Goal: Task Accomplishment & Management: Use online tool/utility

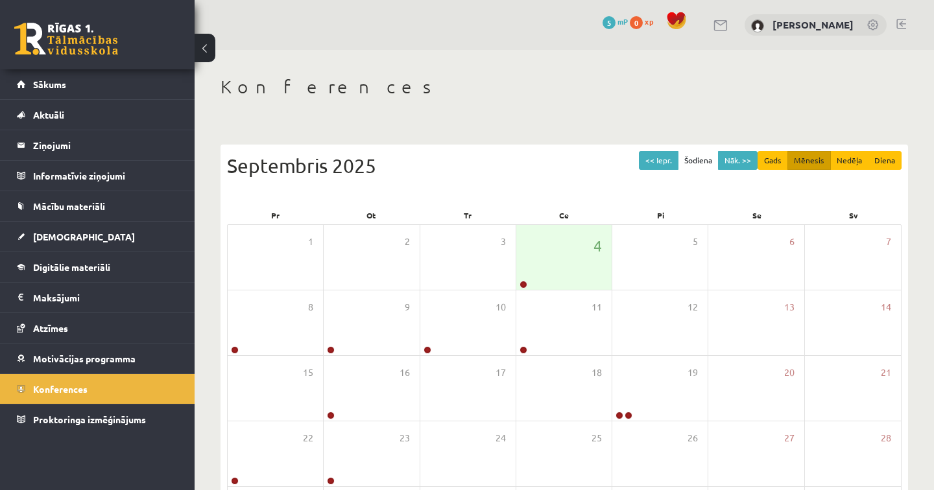
scroll to position [129, 0]
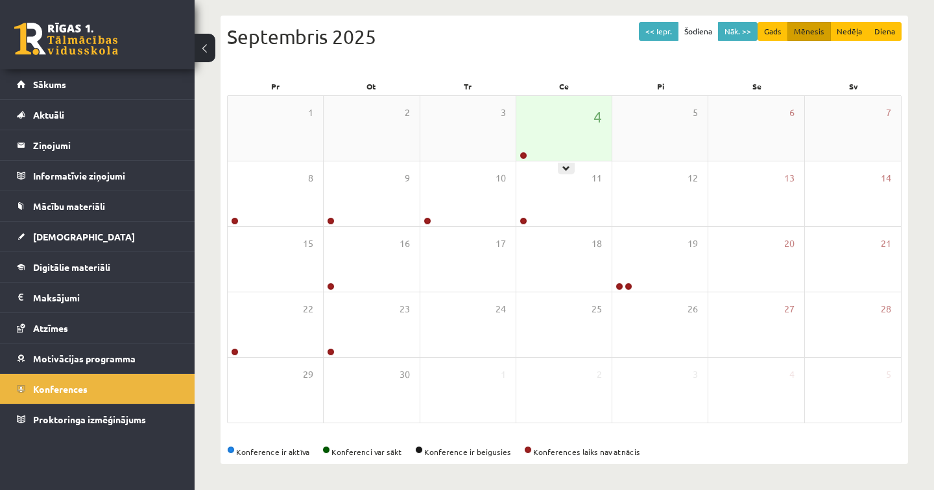
click at [564, 147] on div "4" at bounding box center [563, 128] width 95 height 65
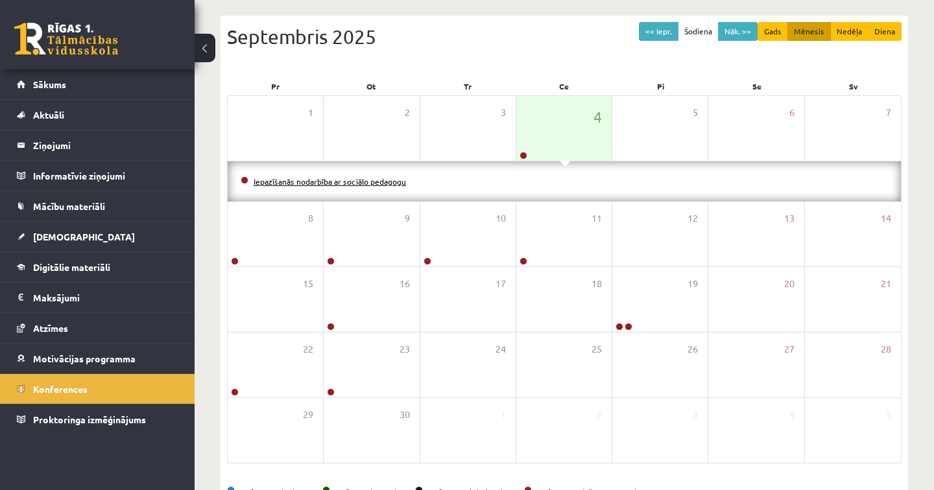
click at [384, 182] on link "Iepazīšanās nodarbība ar sociālo pedagogu" at bounding box center [330, 181] width 152 height 10
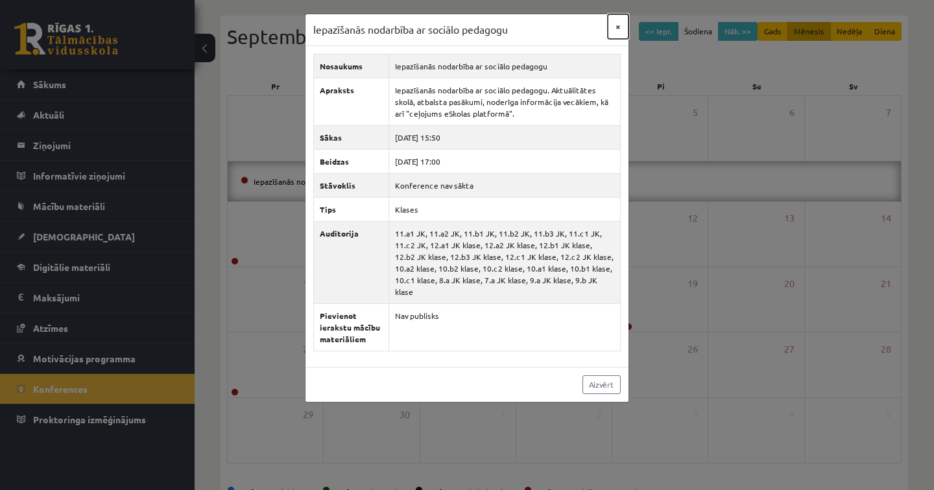
click at [620, 28] on button "×" at bounding box center [618, 26] width 21 height 25
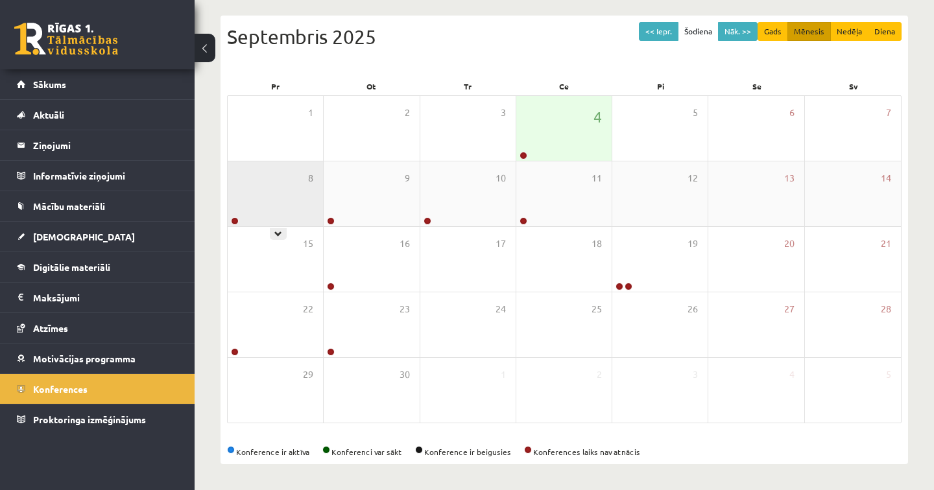
click at [279, 217] on div "8" at bounding box center [275, 193] width 95 height 65
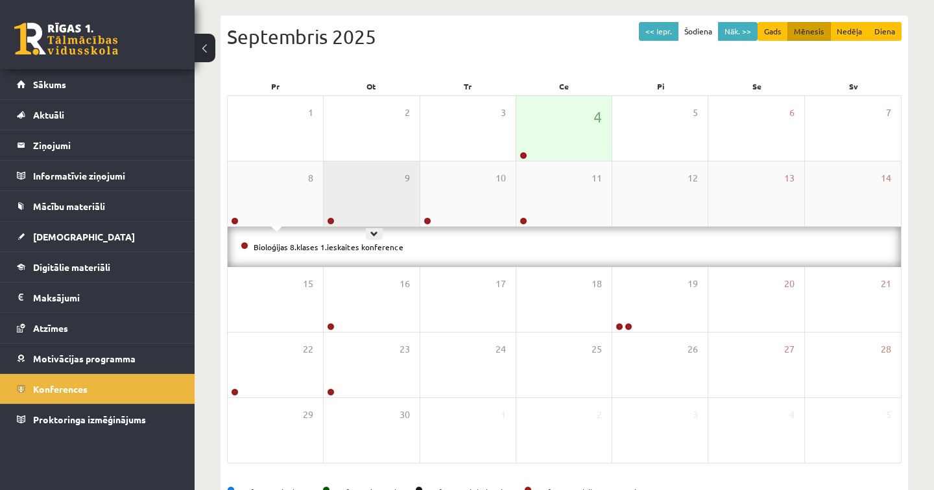
click at [375, 216] on div "9" at bounding box center [371, 193] width 95 height 65
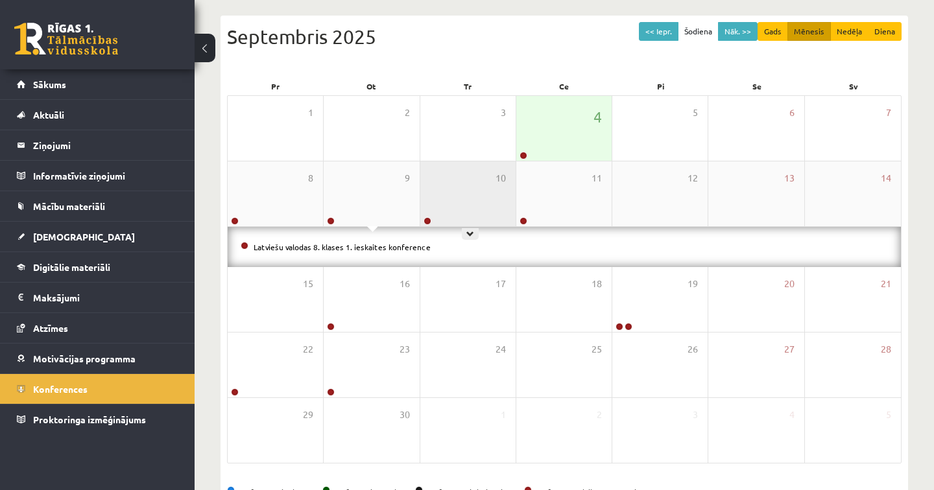
click at [479, 214] on div "10" at bounding box center [467, 193] width 95 height 65
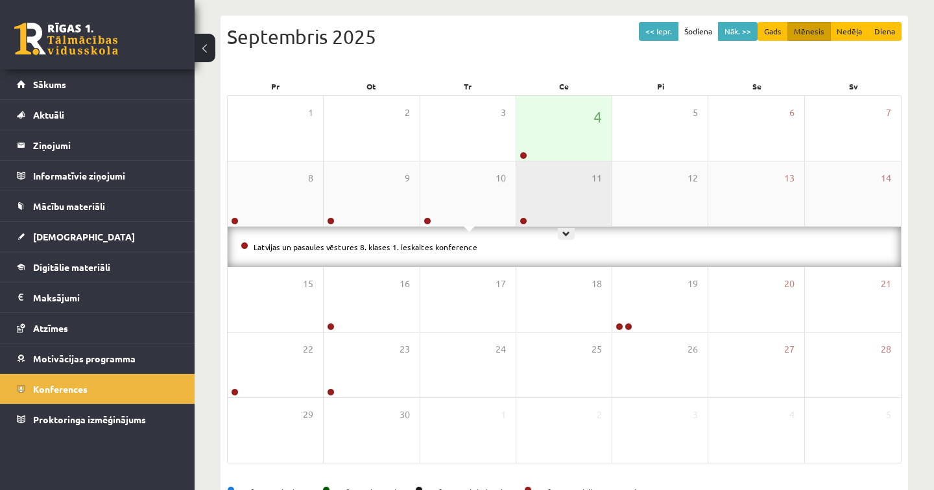
click at [546, 212] on div "11" at bounding box center [563, 193] width 95 height 65
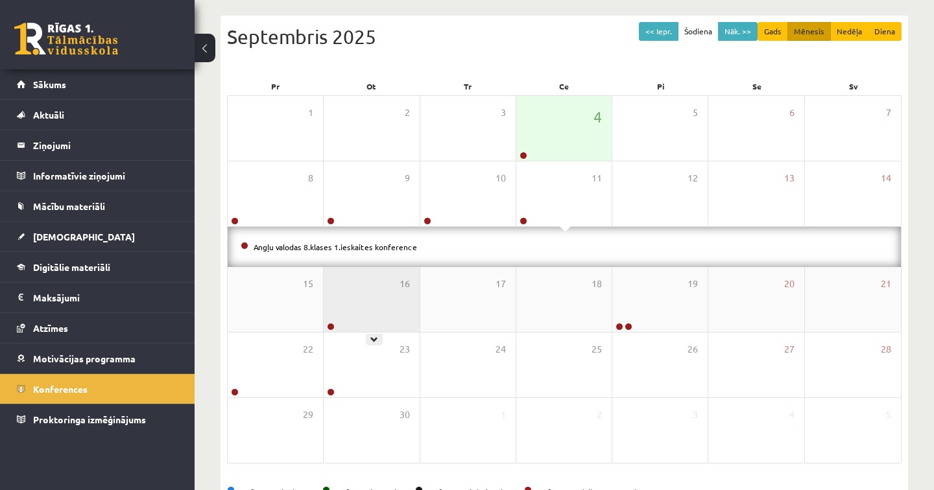
click at [351, 325] on div "16" at bounding box center [371, 299] width 95 height 65
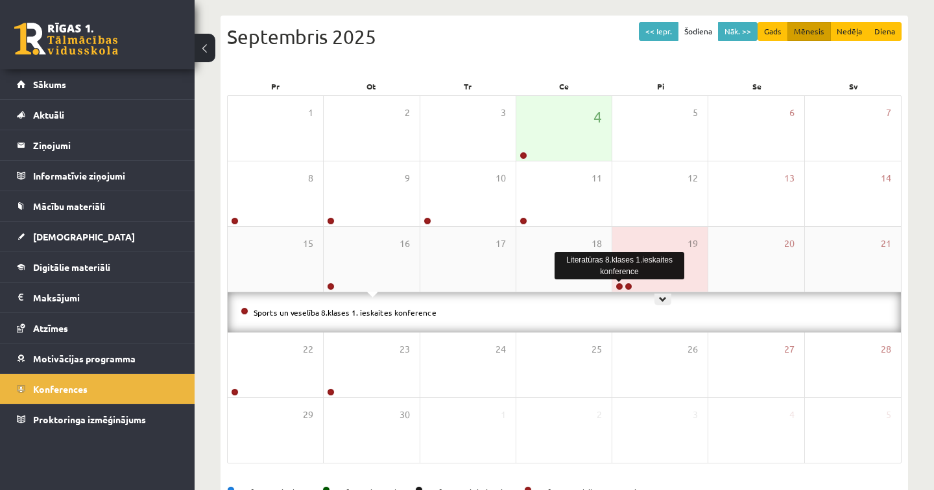
click at [620, 286] on link at bounding box center [619, 287] width 8 height 8
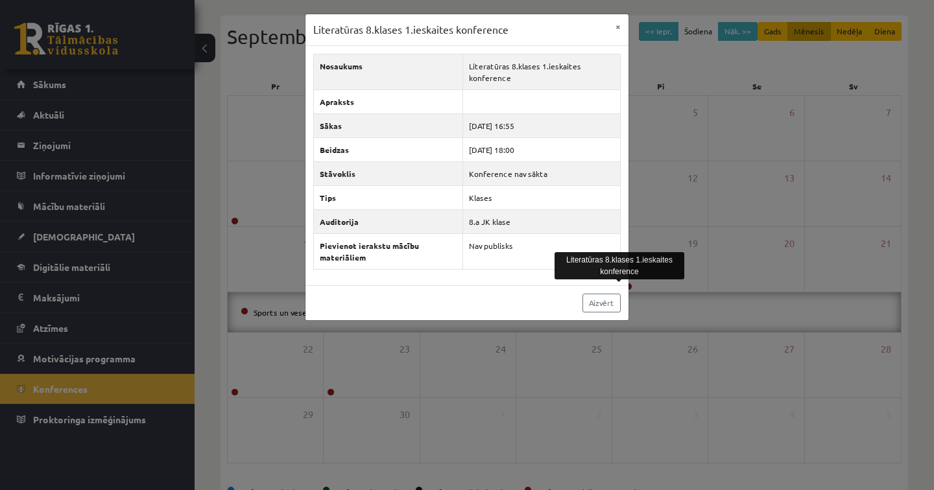
click at [674, 274] on div "Literatūras 8.klases 1.ieskaites konference" at bounding box center [619, 265] width 130 height 27
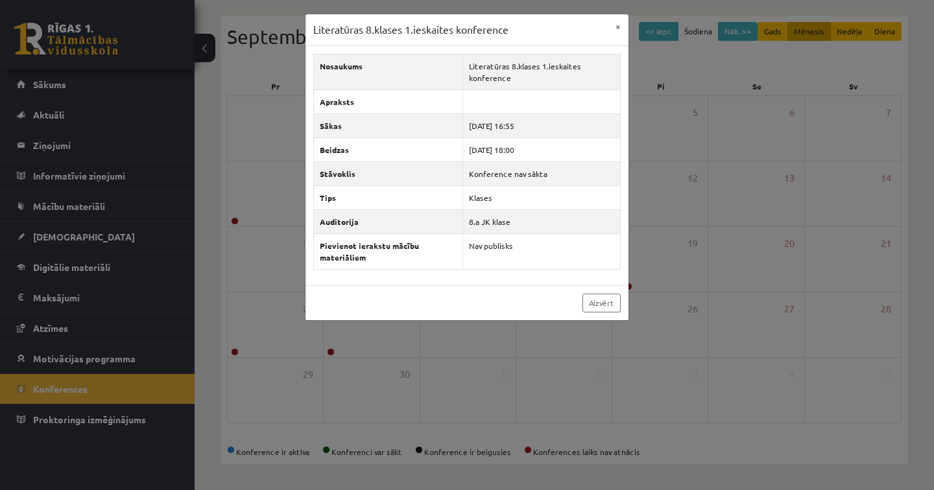
click at [652, 279] on div "Literatūras 8.klases 1.ieskaites konference × Nosaukums Literatūras 8.klases 1.…" at bounding box center [467, 245] width 934 height 490
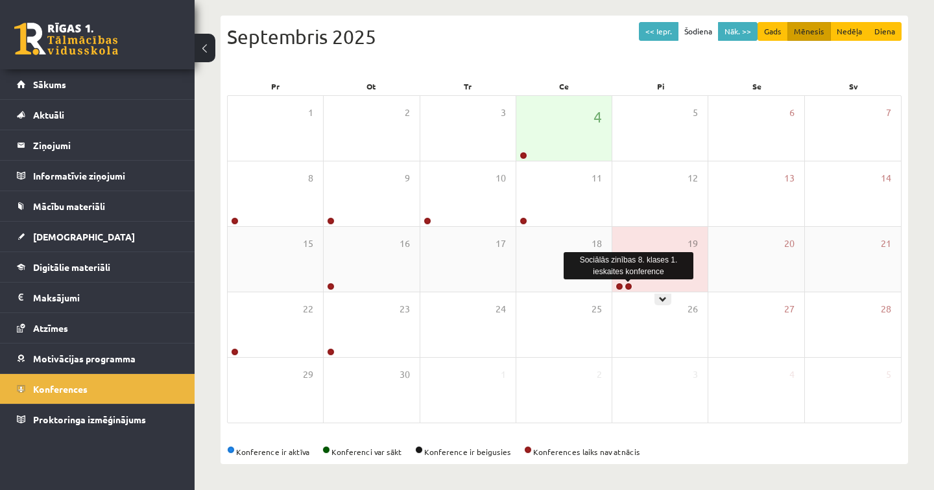
click at [629, 287] on link at bounding box center [629, 287] width 8 height 8
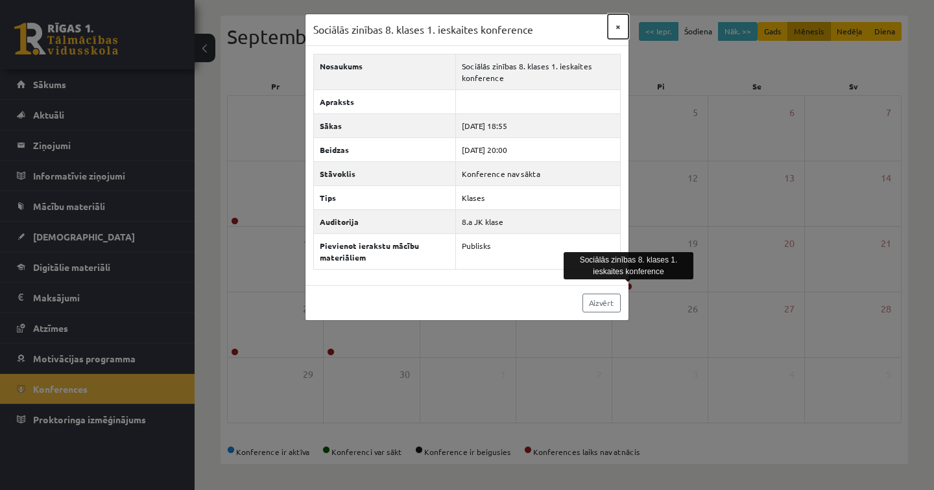
click at [623, 23] on button "×" at bounding box center [618, 26] width 21 height 25
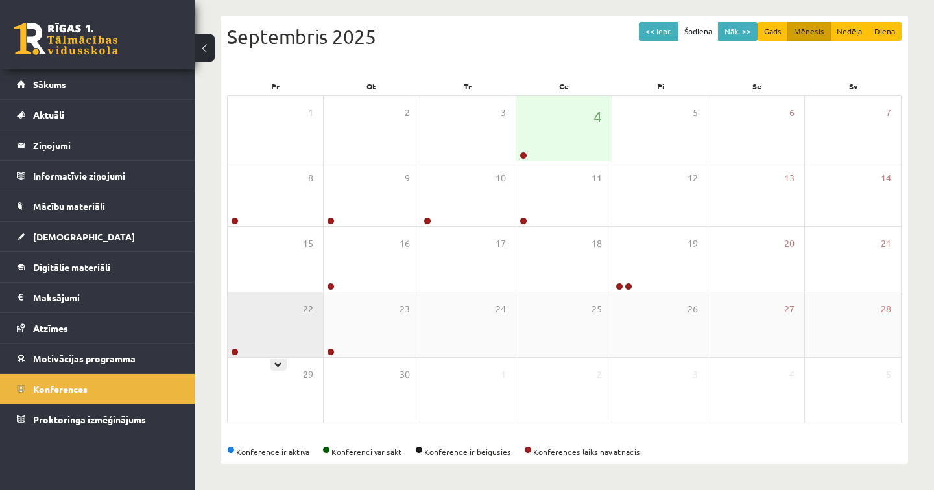
click at [237, 343] on div "22" at bounding box center [275, 324] width 95 height 65
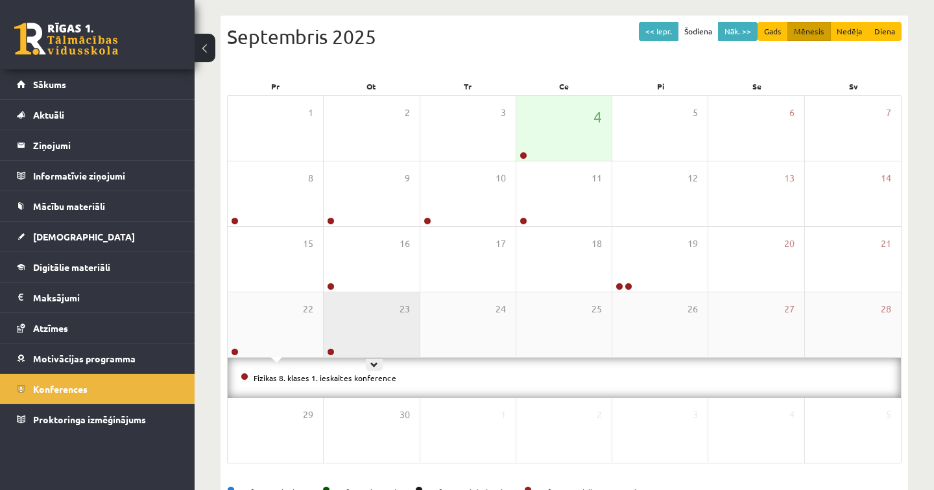
click at [351, 351] on div "23" at bounding box center [371, 324] width 95 height 65
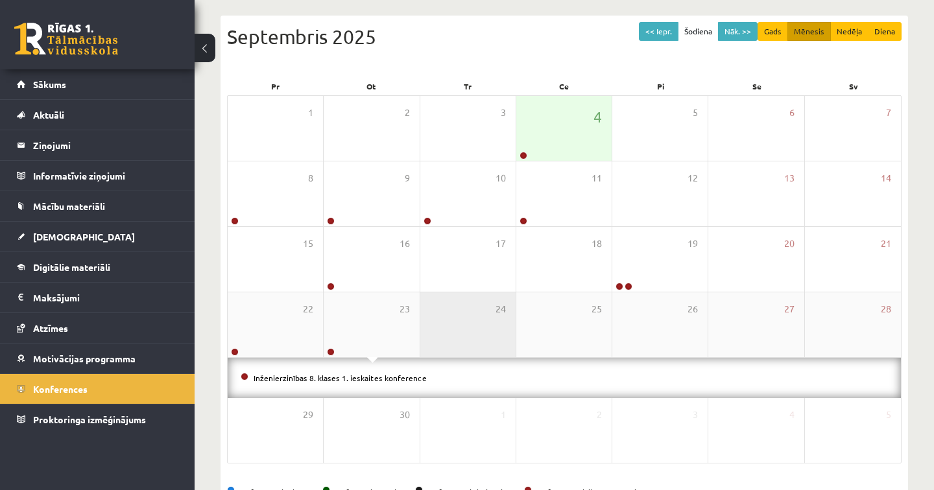
click at [447, 318] on div "24" at bounding box center [467, 324] width 95 height 65
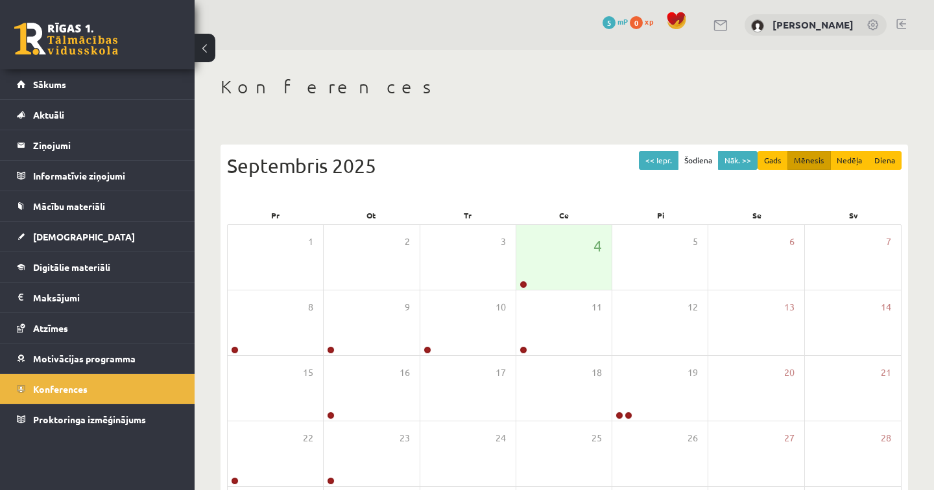
scroll to position [0, 0]
click at [63, 82] on span "Sākums" at bounding box center [49, 84] width 33 height 12
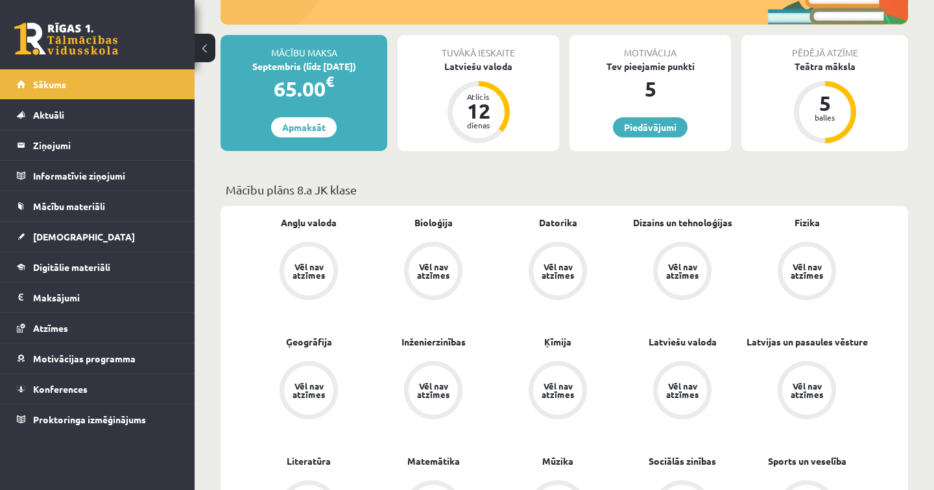
scroll to position [213, 0]
click at [497, 99] on div "Atlicis" at bounding box center [478, 97] width 39 height 8
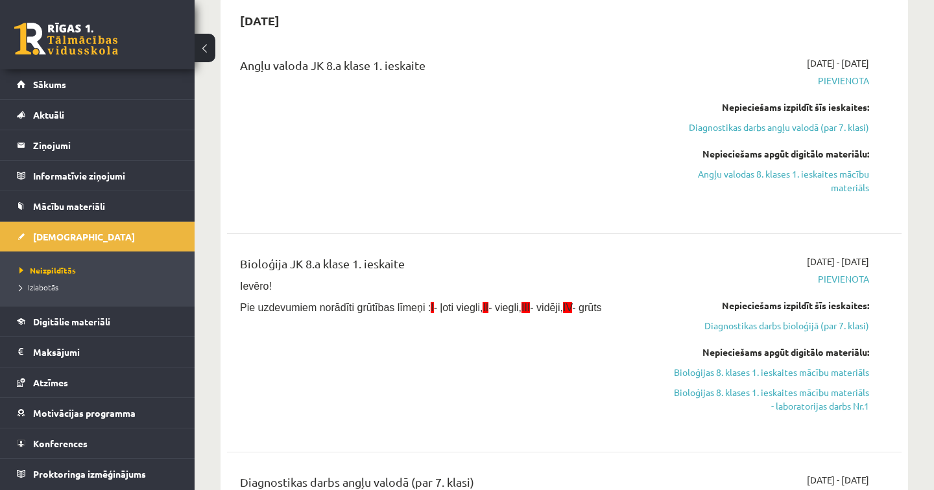
scroll to position [130, 0]
click at [815, 128] on link "Diagnostikas darbs angļu valodā (par 7. klasi)" at bounding box center [770, 126] width 196 height 14
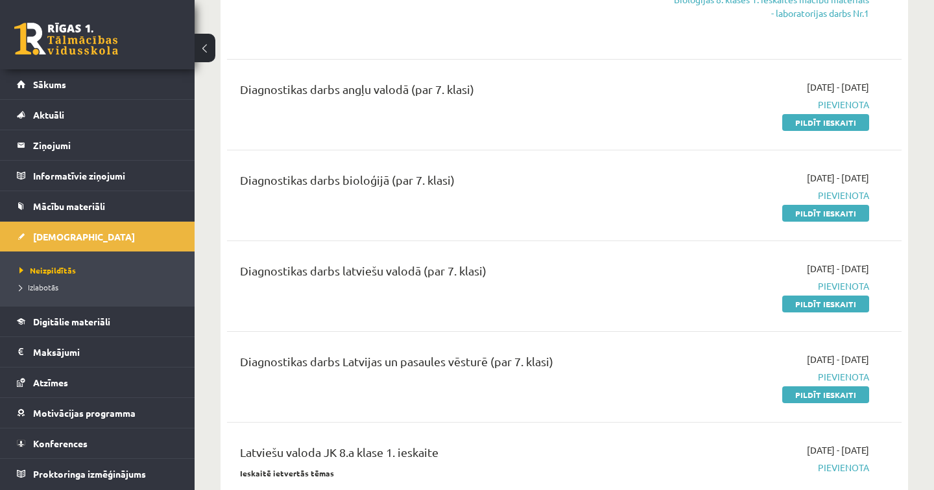
scroll to position [514, 0]
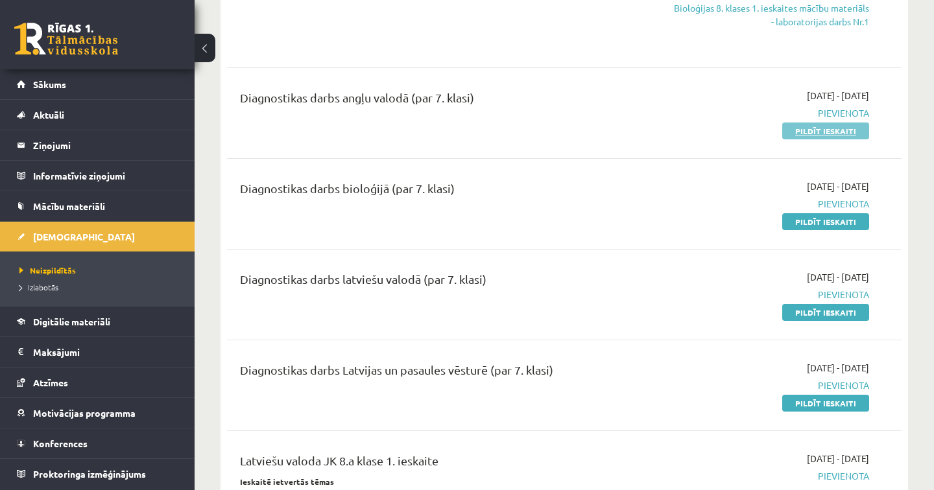
click at [843, 128] on link "Pildīt ieskaiti" at bounding box center [825, 131] width 87 height 17
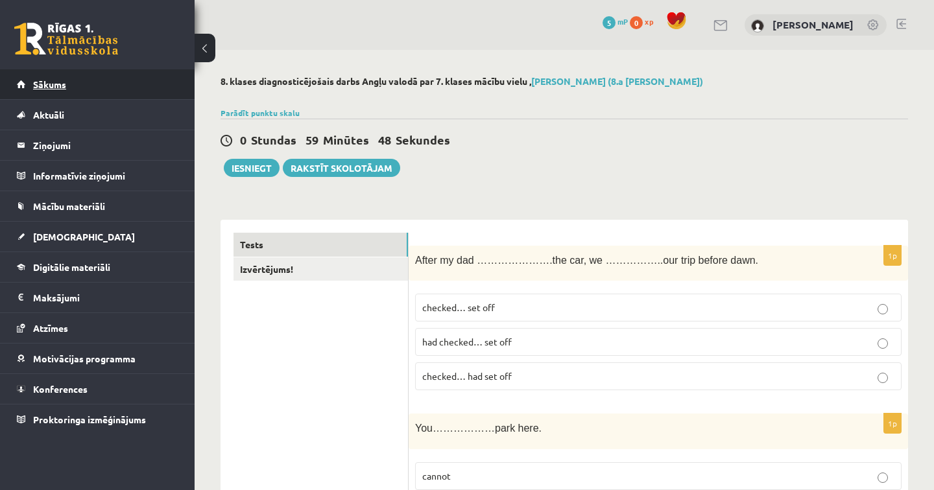
click at [68, 83] on link "Sākums" at bounding box center [97, 84] width 161 height 30
